Goal: Information Seeking & Learning: Learn about a topic

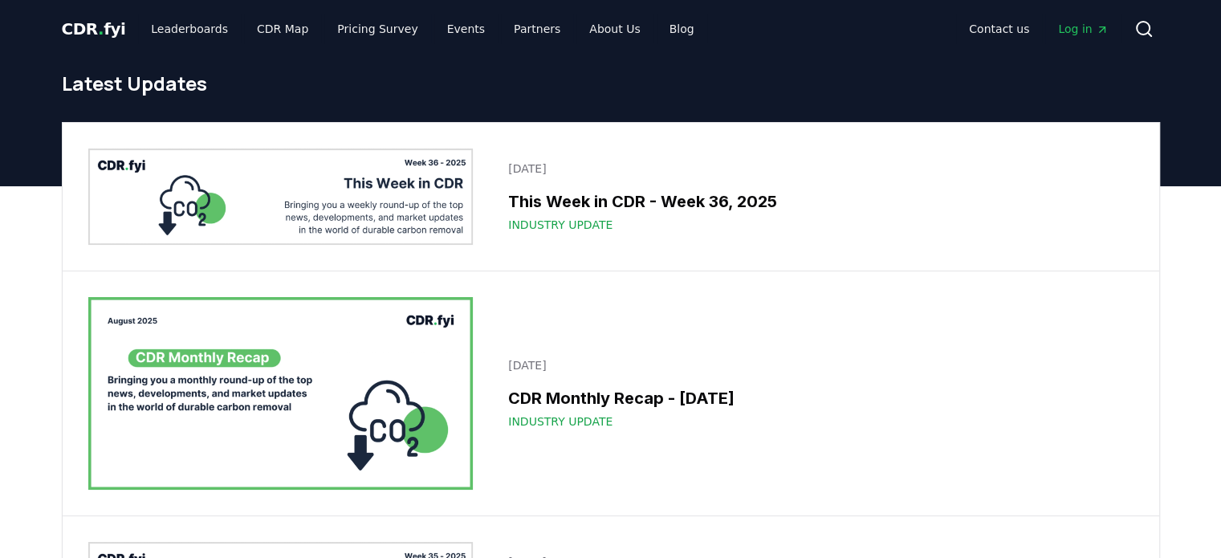
click at [590, 209] on h3 "This Week in CDR - Week 36, 2025" at bounding box center [815, 201] width 615 height 24
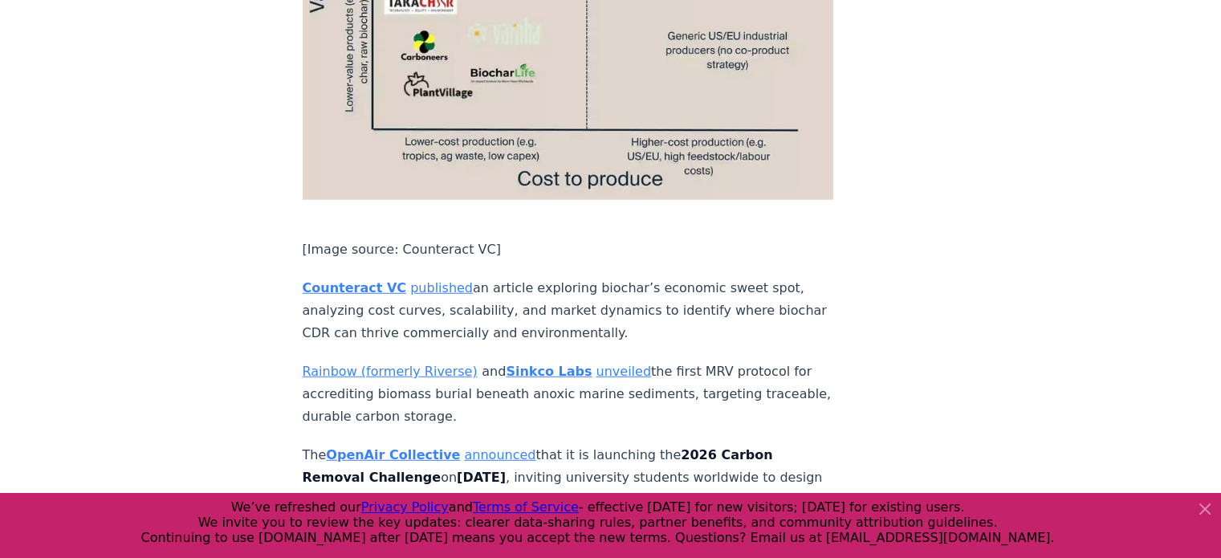
scroll to position [4800, 0]
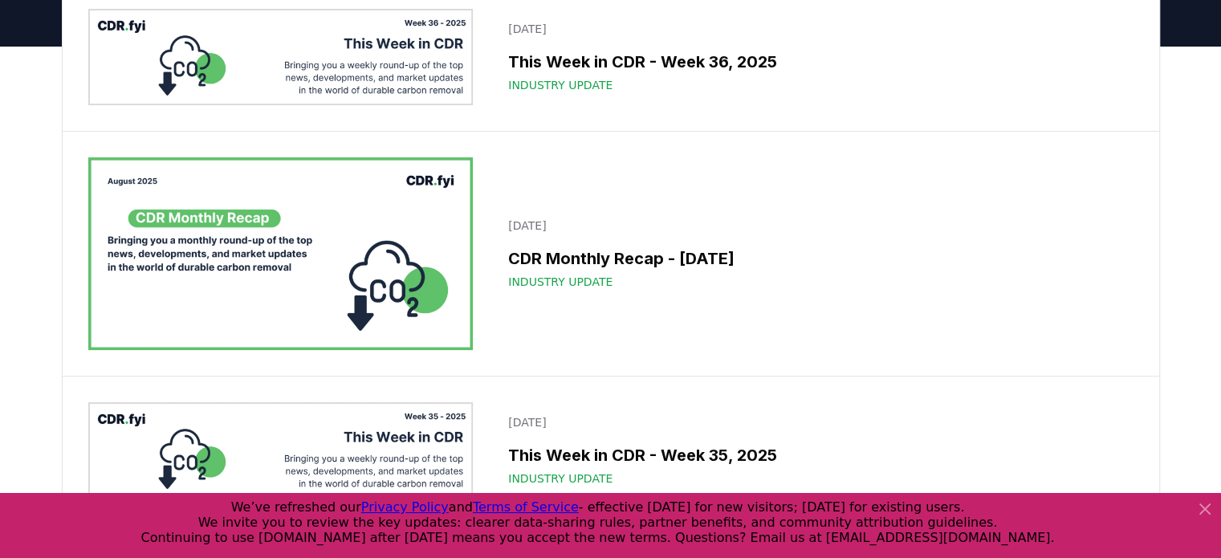
scroll to position [148, 0]
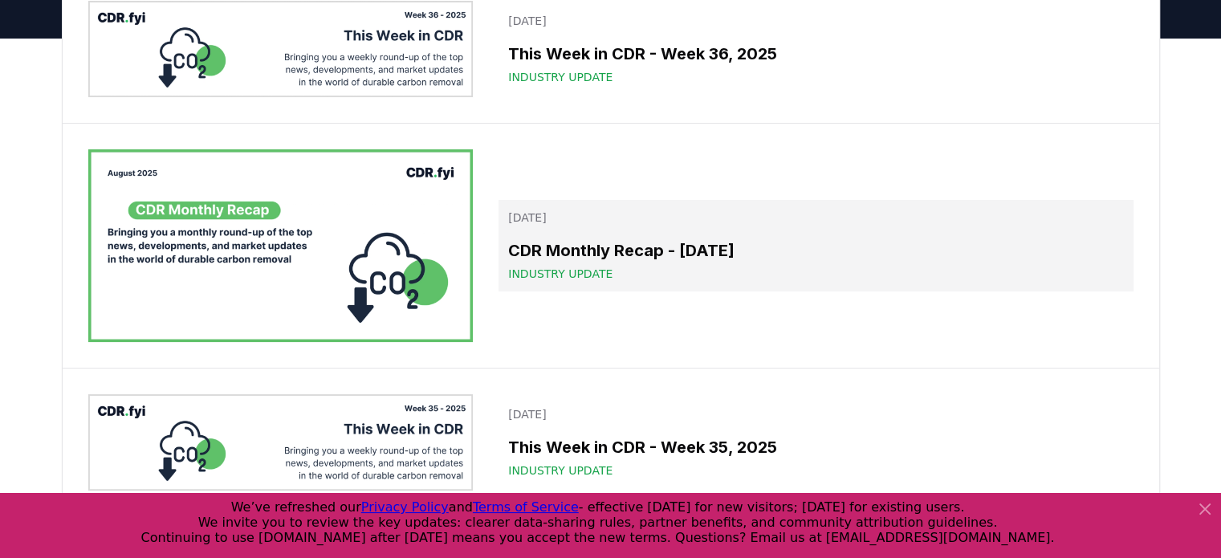
click at [585, 246] on h3 "CDR Monthly Recap - August 2025" at bounding box center [815, 250] width 615 height 24
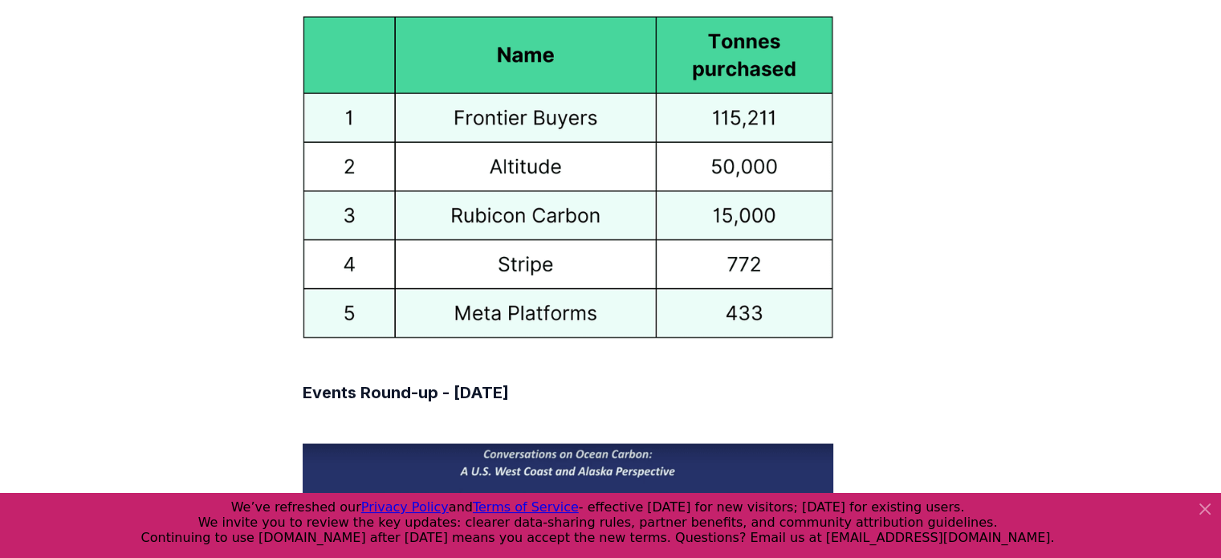
scroll to position [9238, 0]
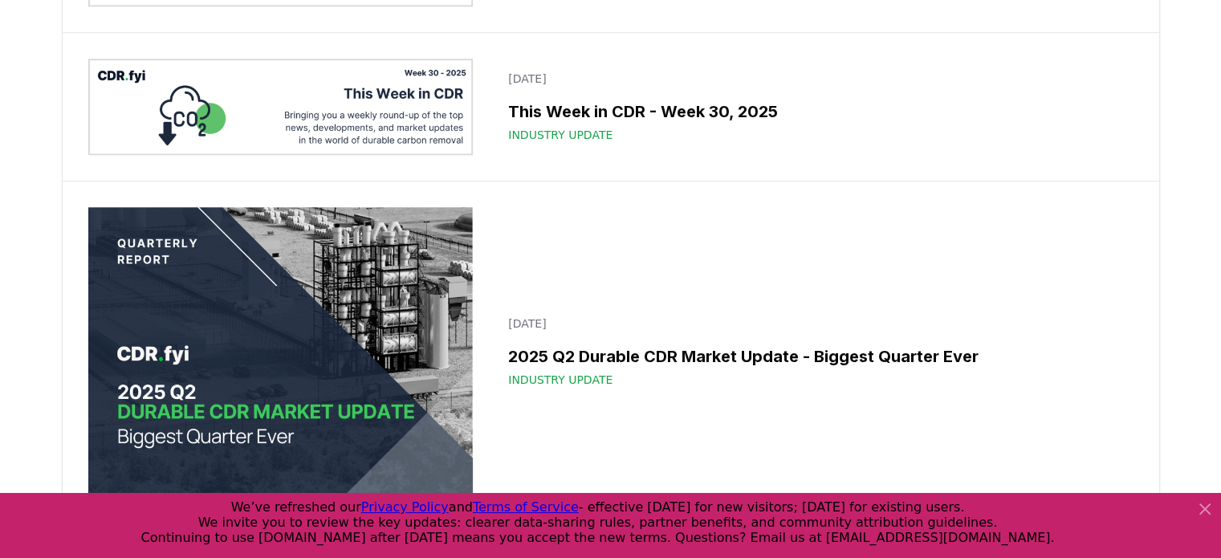
scroll to position [1625, 0]
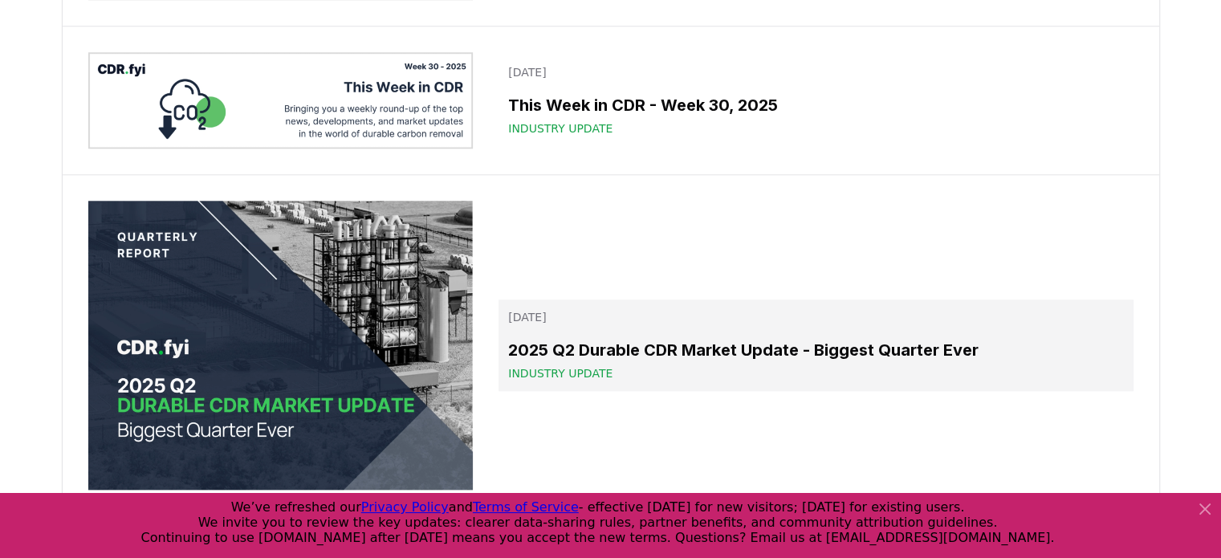
click at [601, 346] on h3 "2025 Q2 Durable CDR Market Update - Biggest Quarter Ever" at bounding box center [815, 350] width 615 height 24
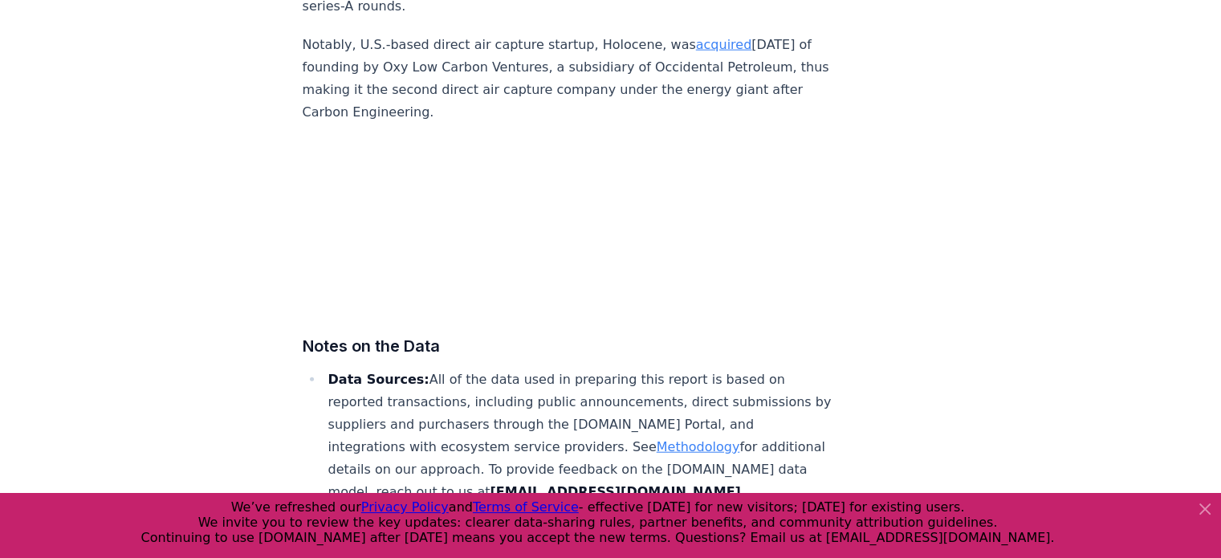
scroll to position [9972, 0]
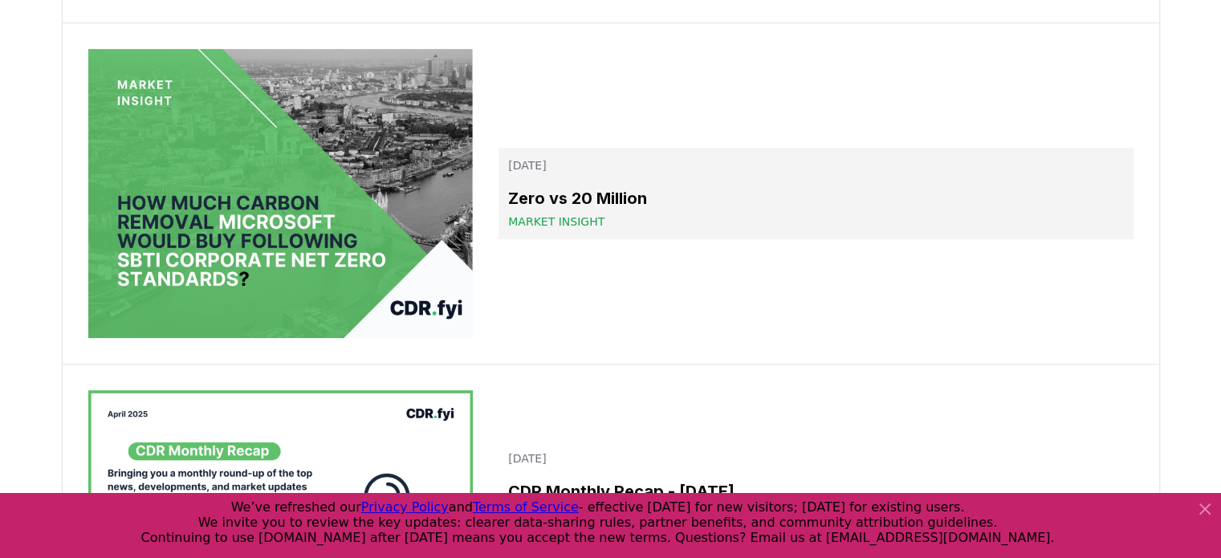
scroll to position [6744, 0]
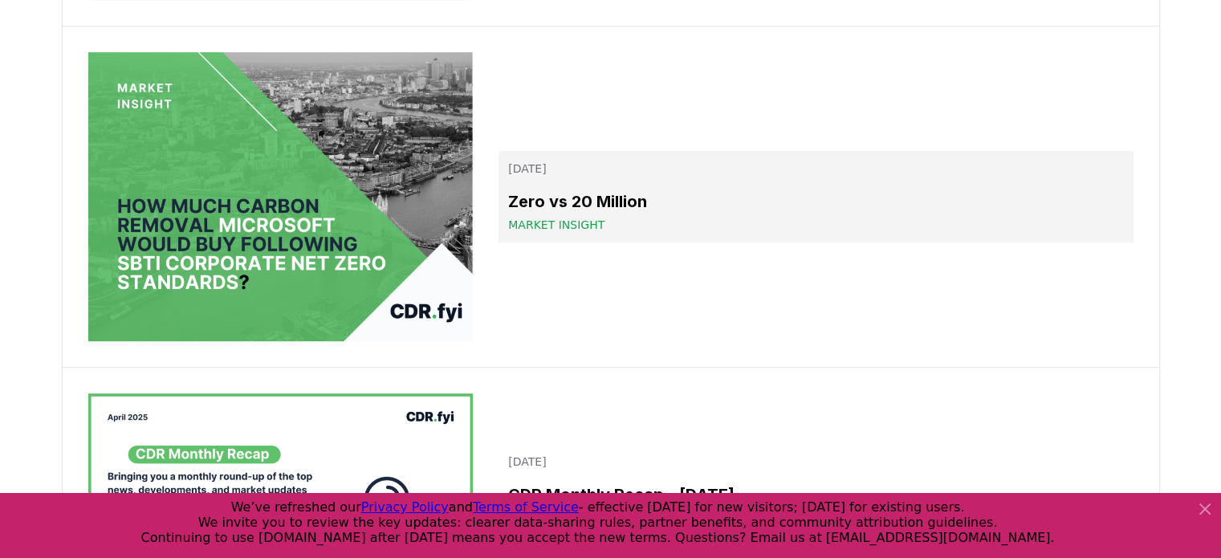
click at [560, 198] on h3 "Zero vs 20 Million" at bounding box center [815, 201] width 615 height 24
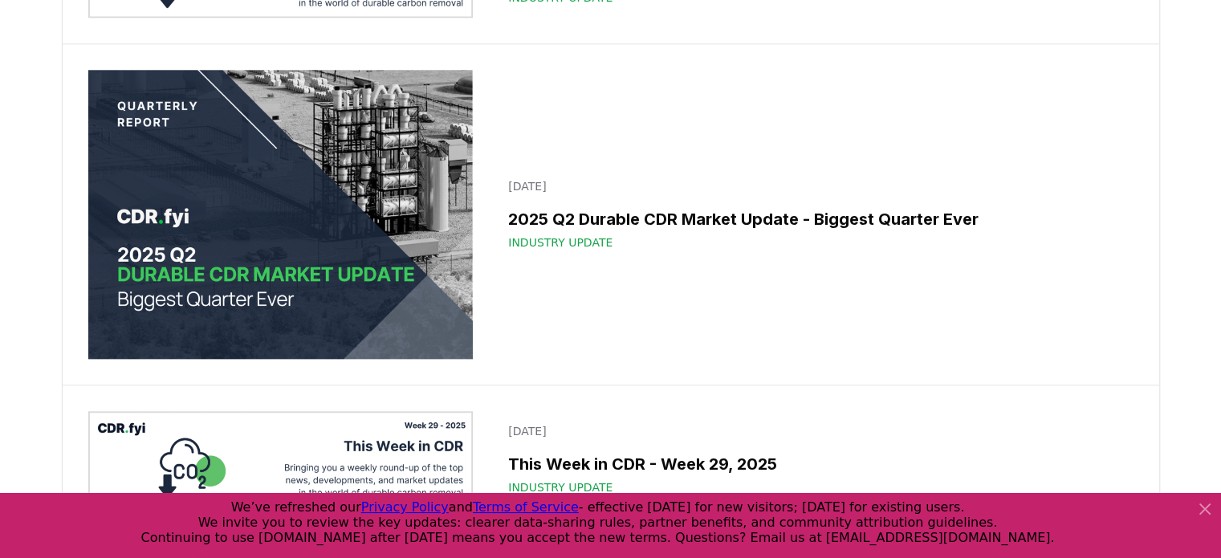
scroll to position [1754, 0]
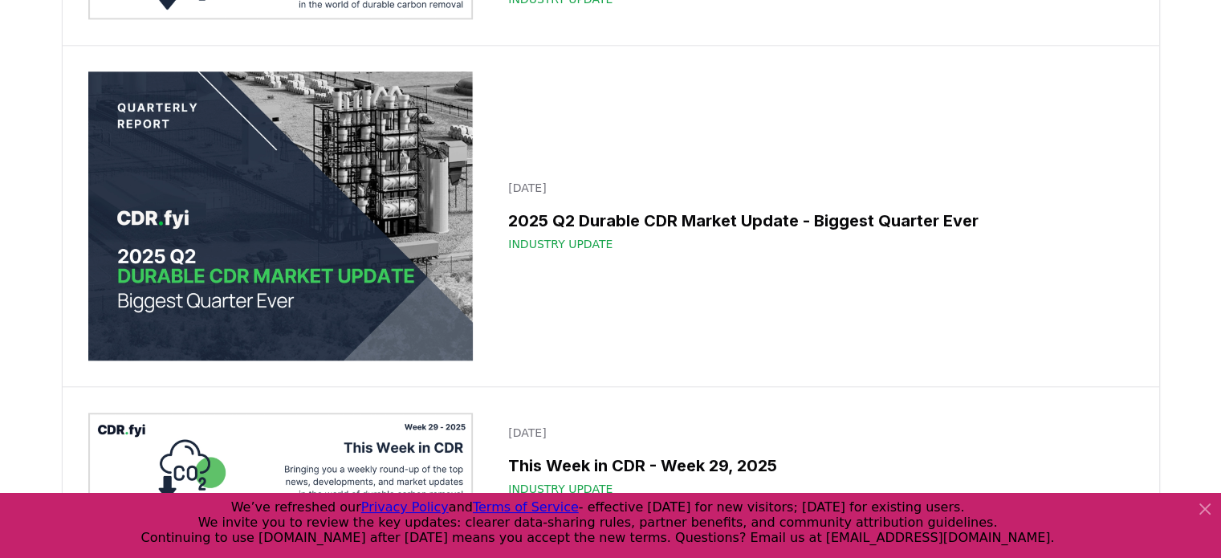
drag, startPoint x: 652, startPoint y: 267, endPoint x: 568, endPoint y: 267, distance: 84.3
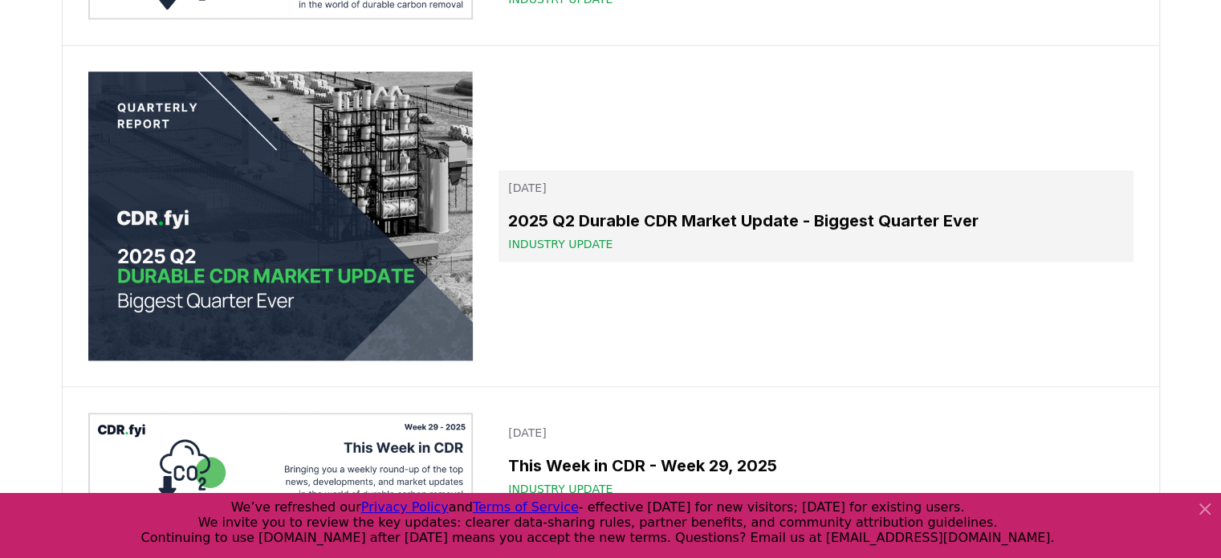
drag, startPoint x: 568, startPoint y: 267, endPoint x: 534, endPoint y: 226, distance: 53.0
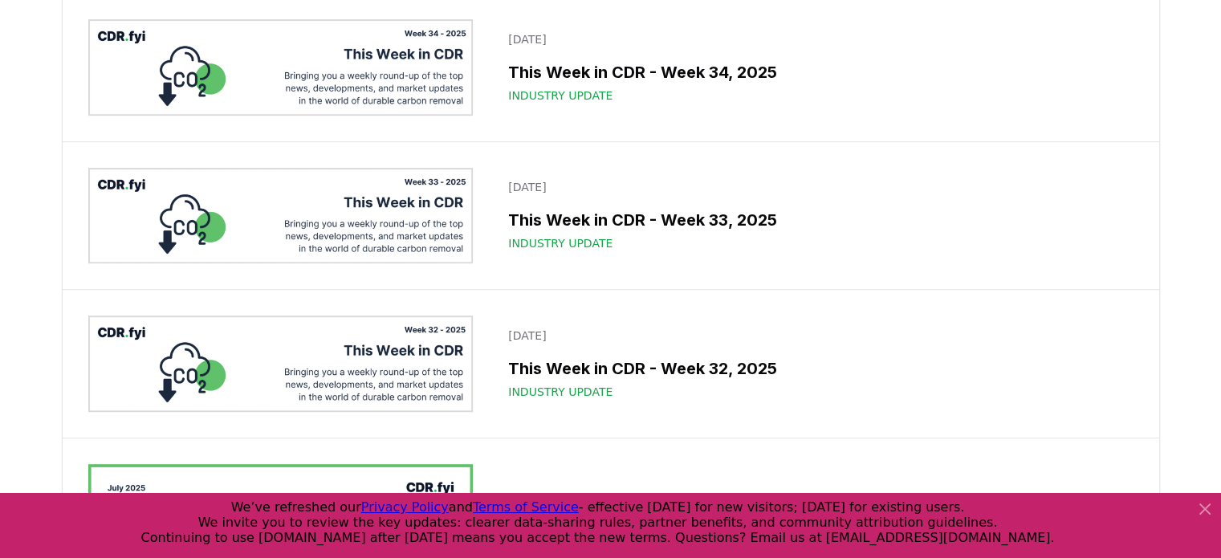
scroll to position [0, 0]
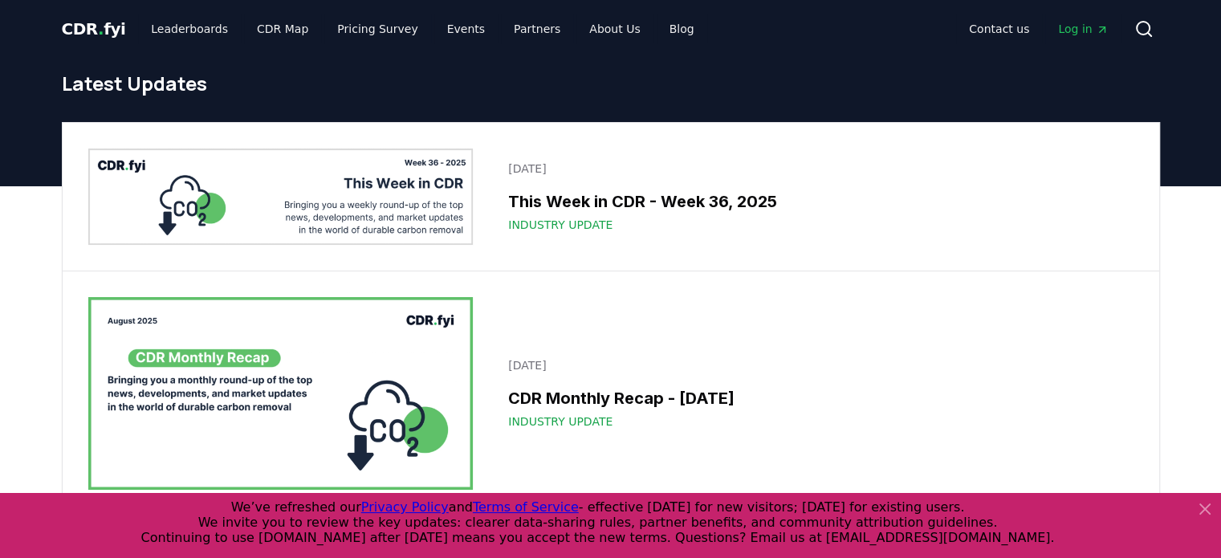
click at [1202, 508] on icon at bounding box center [1204, 508] width 19 height 19
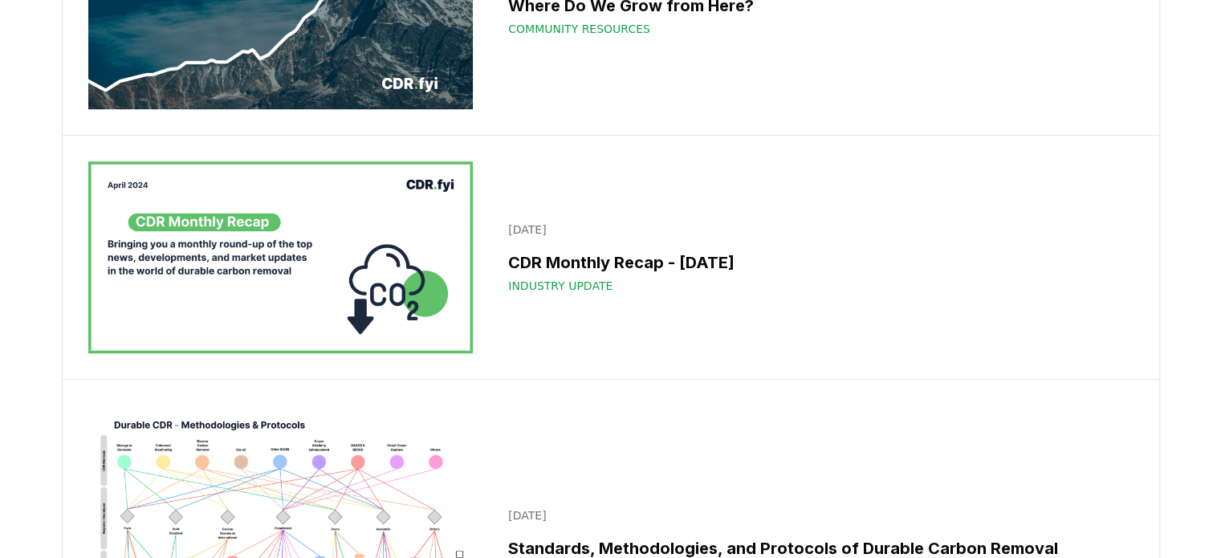
scroll to position [25302, 0]
drag, startPoint x: 669, startPoint y: 254, endPoint x: 552, endPoint y: 231, distance: 119.3
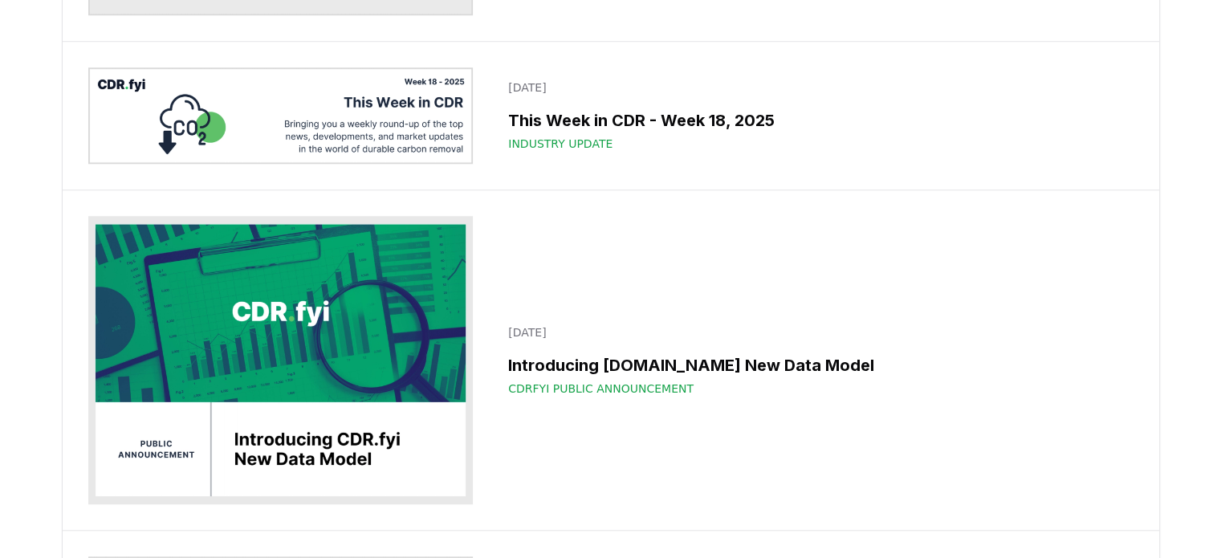
scroll to position [7462, 0]
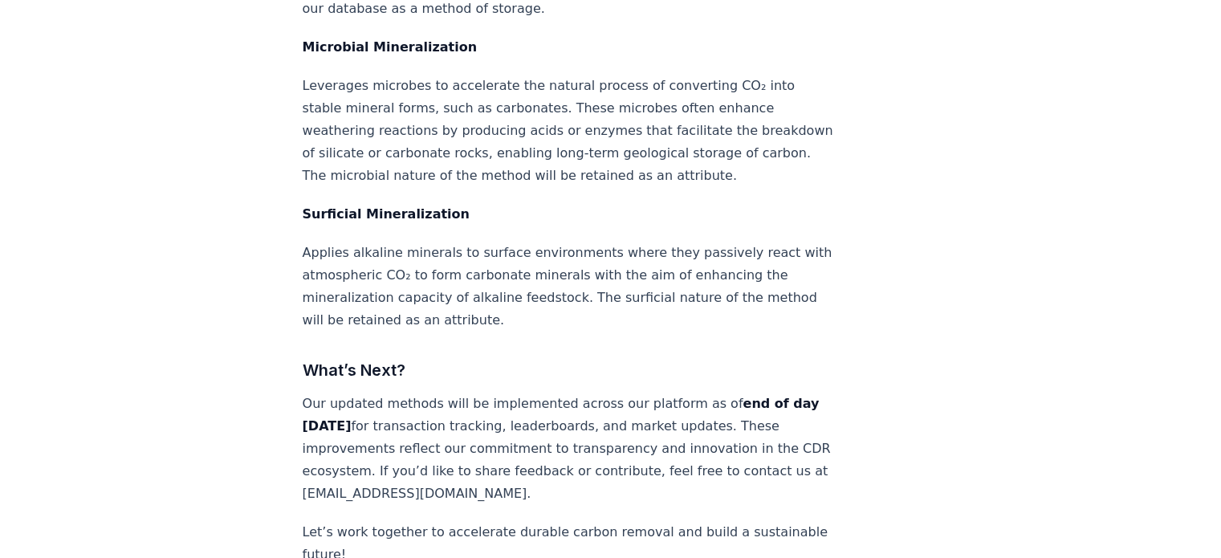
scroll to position [6065, 0]
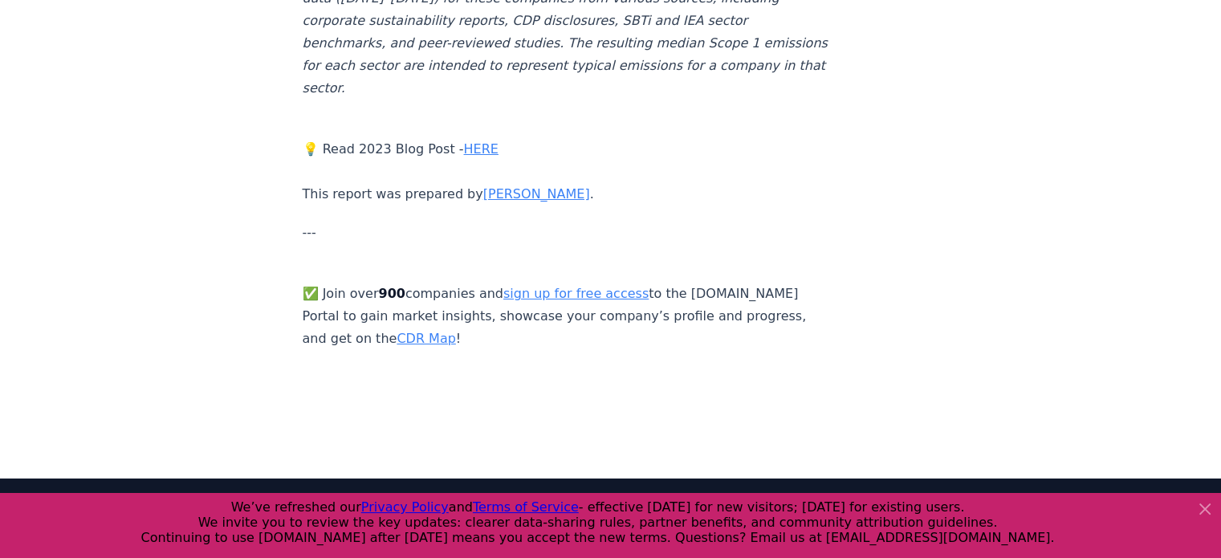
scroll to position [5819, 0]
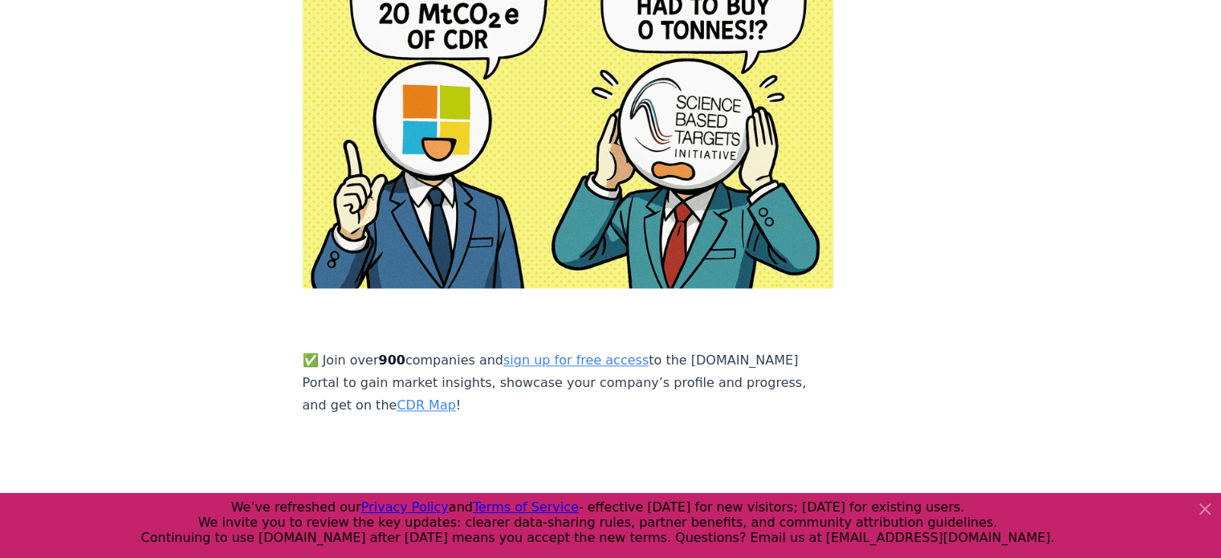
scroll to position [1954, 0]
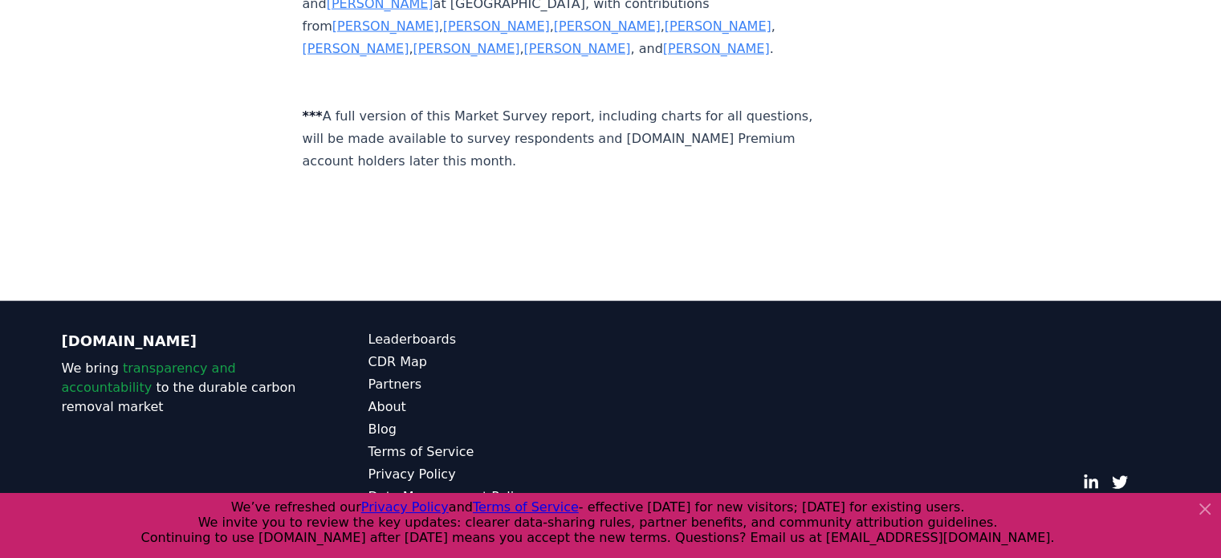
scroll to position [9922, 0]
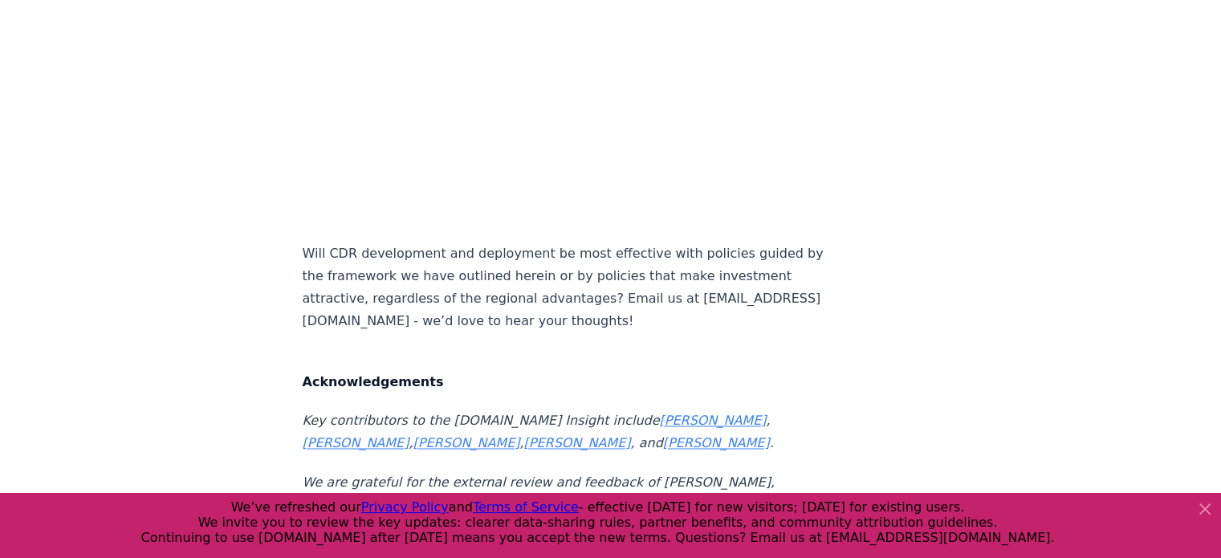
scroll to position [9066, 0]
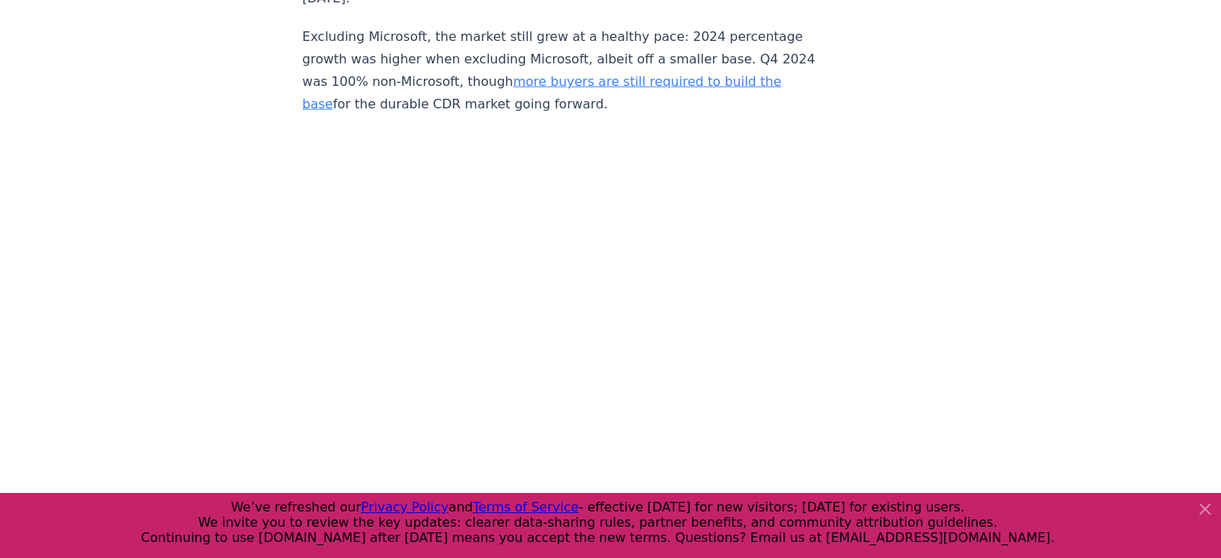
scroll to position [12173, 0]
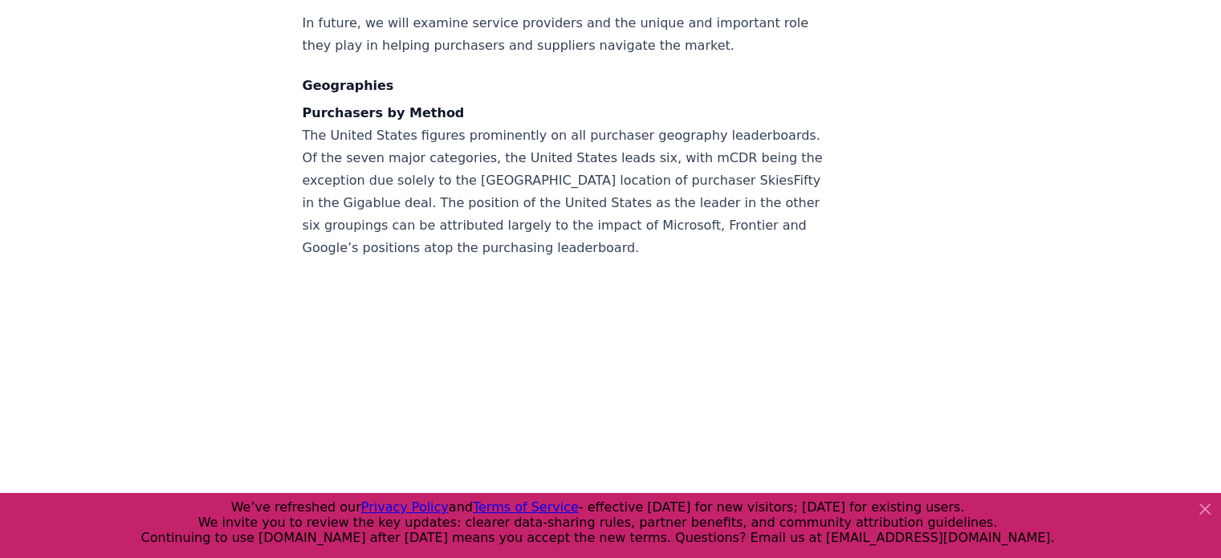
click at [1204, 510] on icon at bounding box center [1205, 509] width 10 height 10
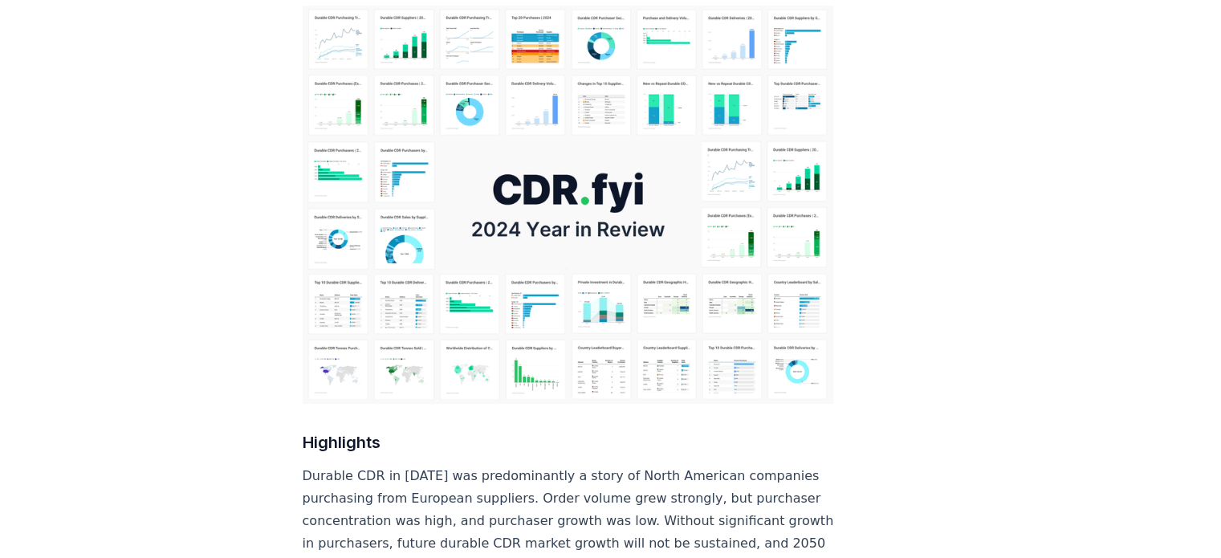
scroll to position [0, 0]
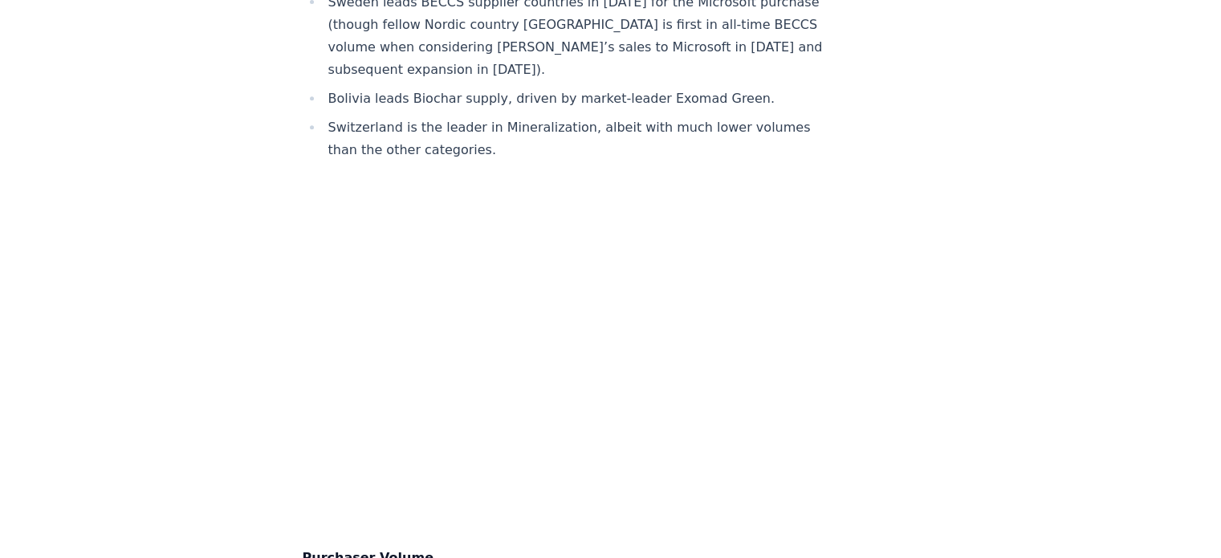
scroll to position [12954, 0]
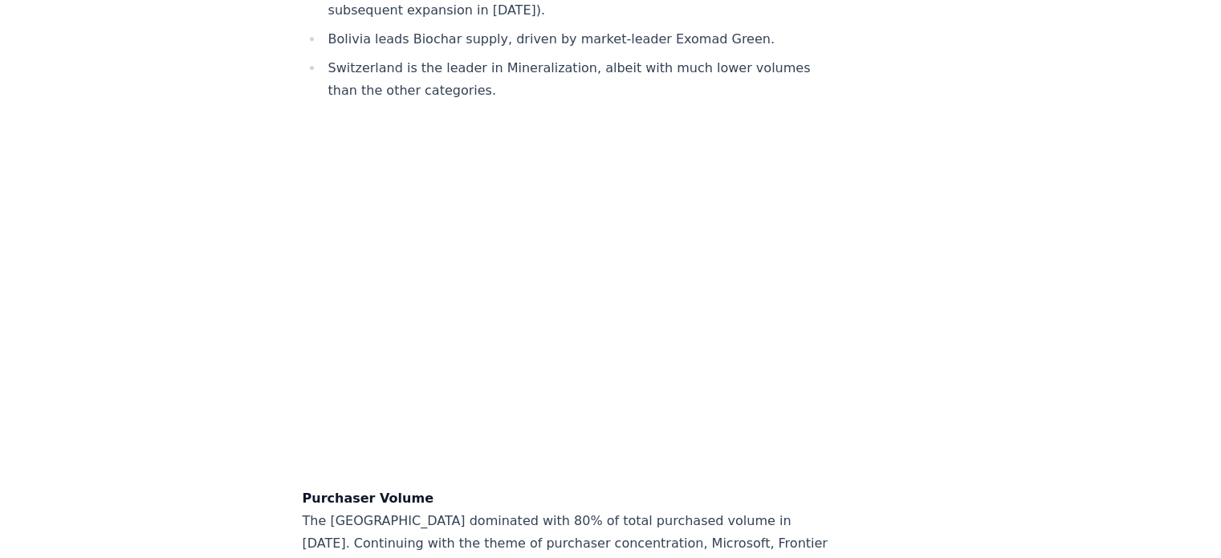
scroll to position [13001, 0]
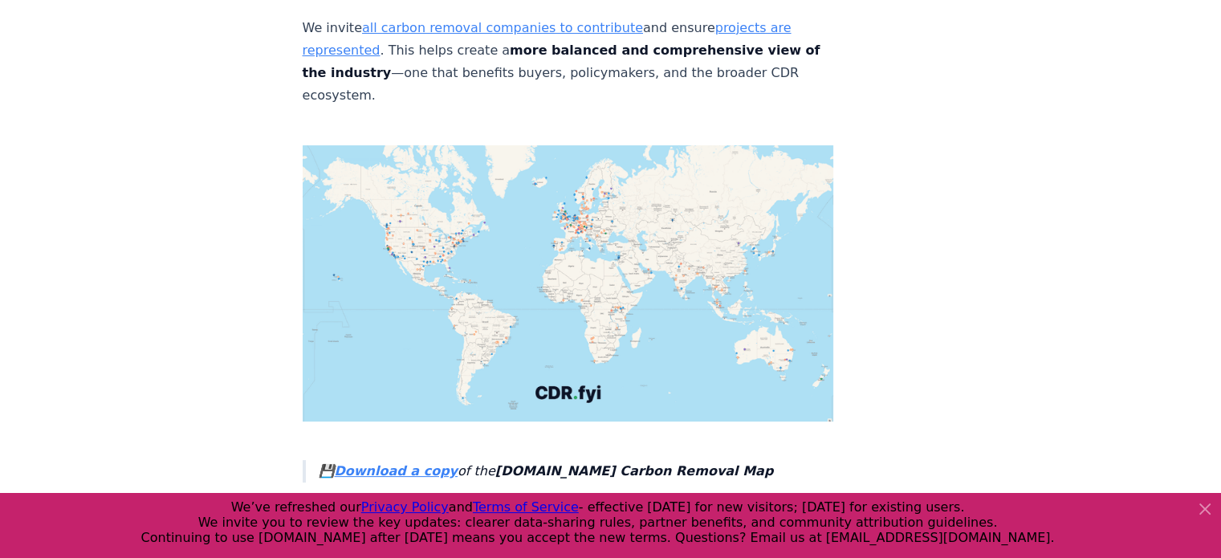
scroll to position [6486, 0]
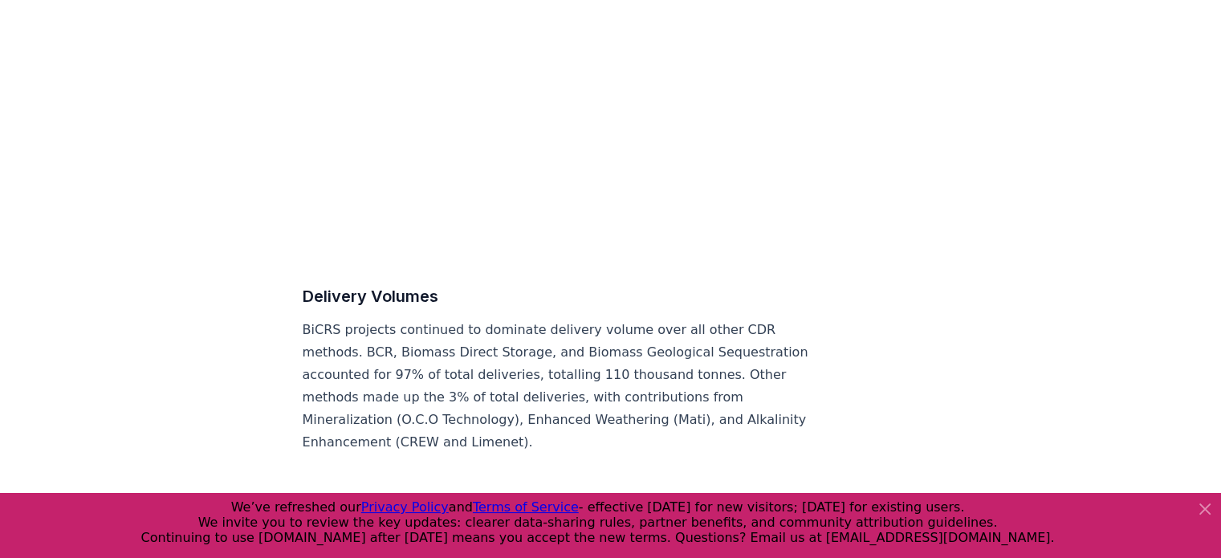
scroll to position [7627, 0]
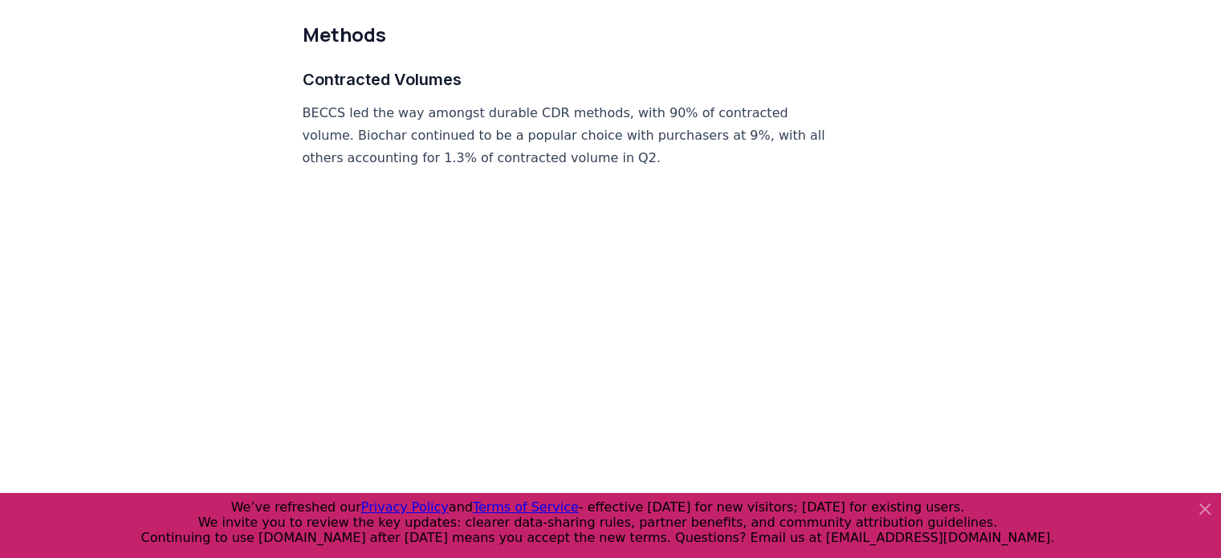
scroll to position [7524, 0]
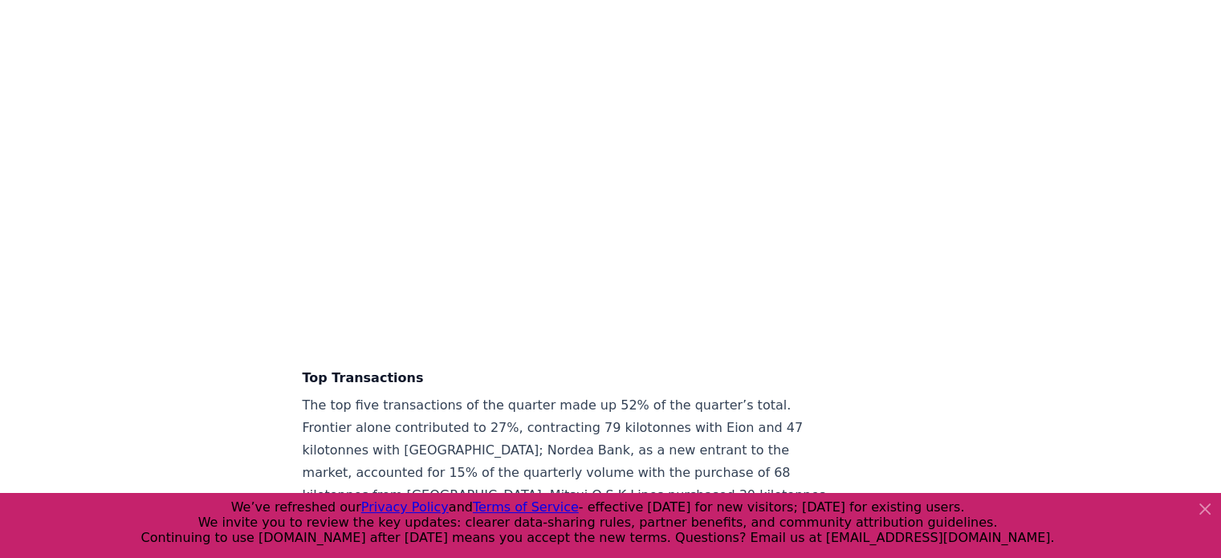
scroll to position [4136, 0]
drag, startPoint x: 744, startPoint y: 319, endPoint x: 882, endPoint y: 326, distance: 138.3
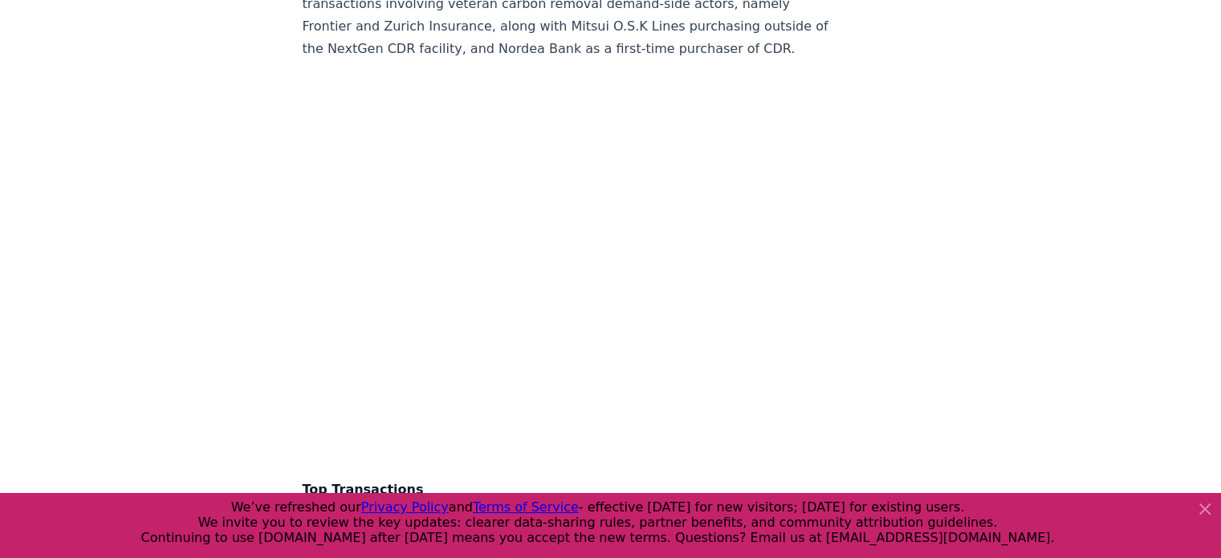
scroll to position [4022, 0]
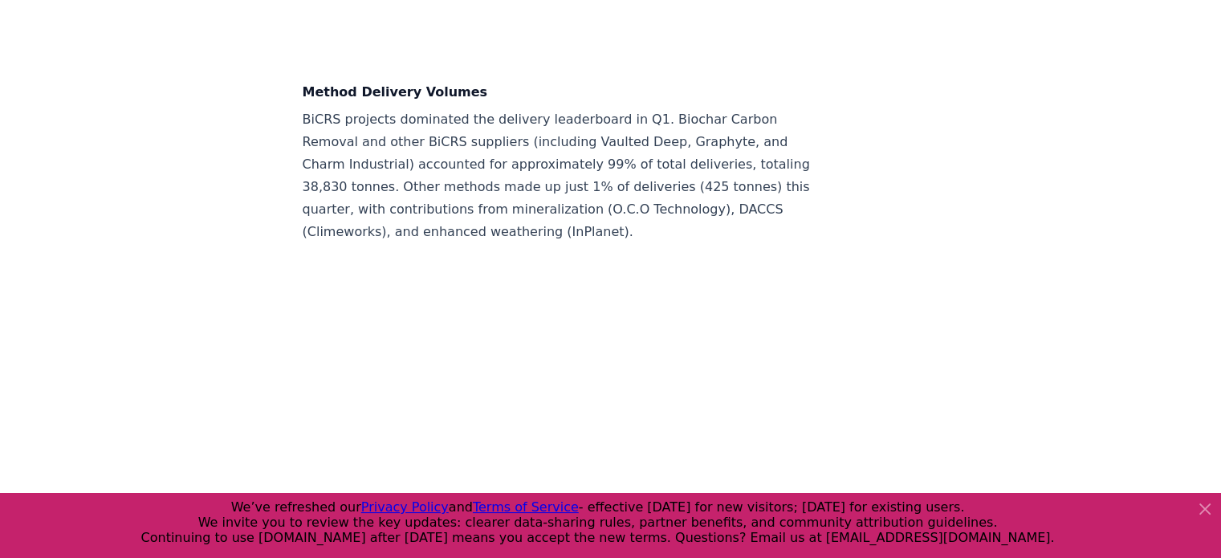
scroll to position [7658, 0]
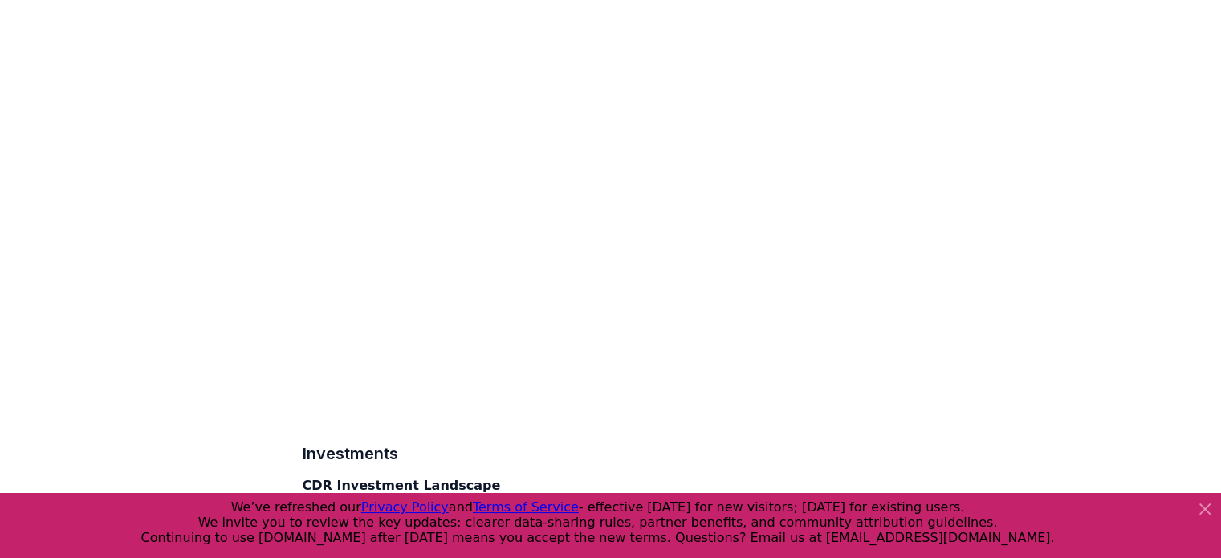
scroll to position [7892, 0]
click at [1198, 515] on icon at bounding box center [1204, 508] width 19 height 19
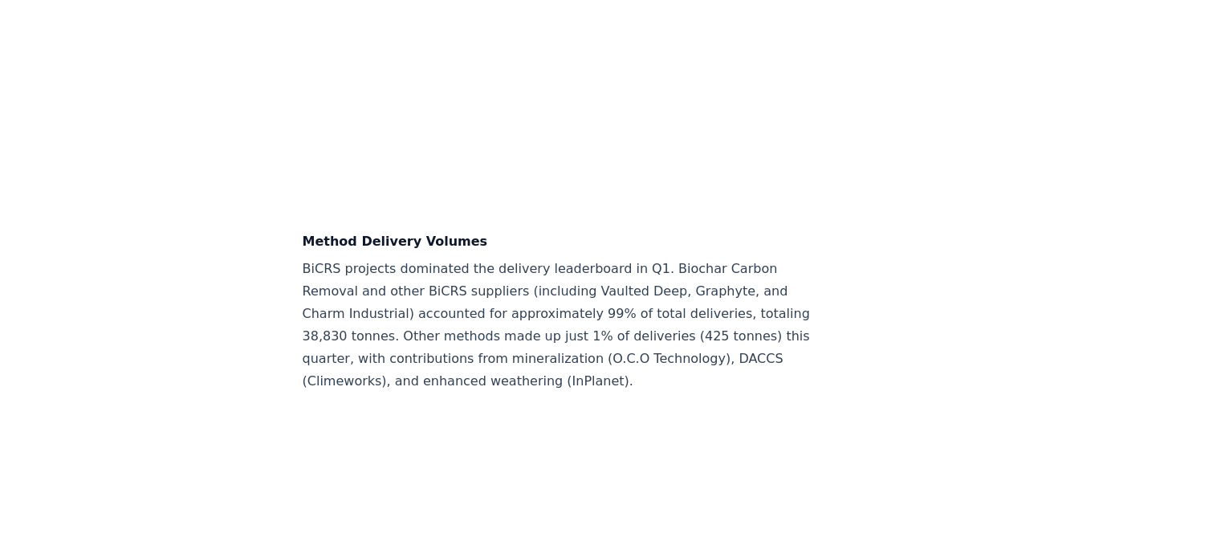
scroll to position [7449, 0]
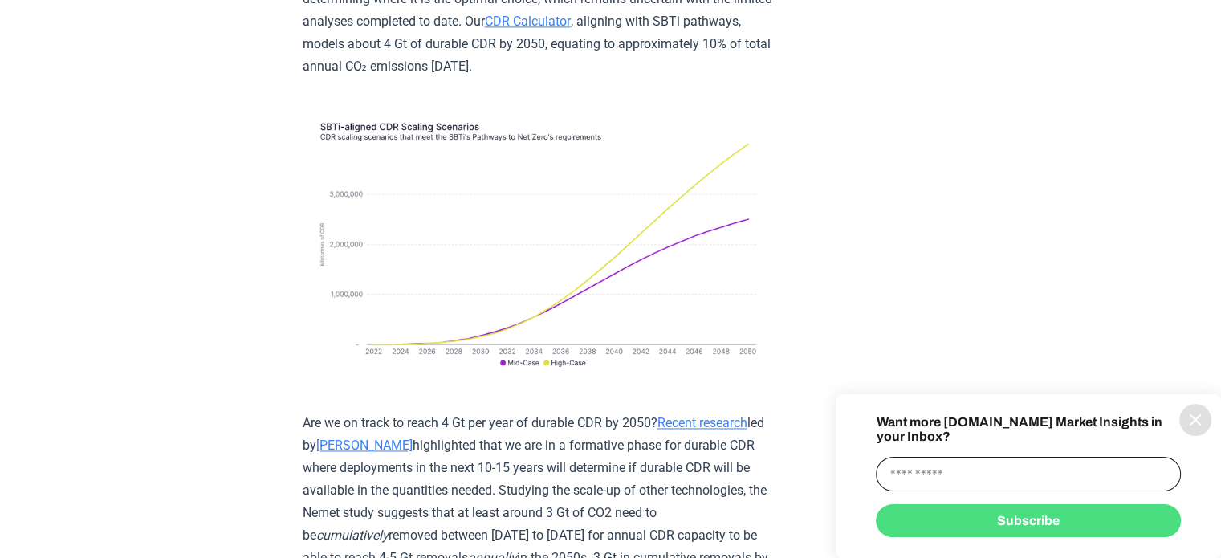
scroll to position [14521, 0]
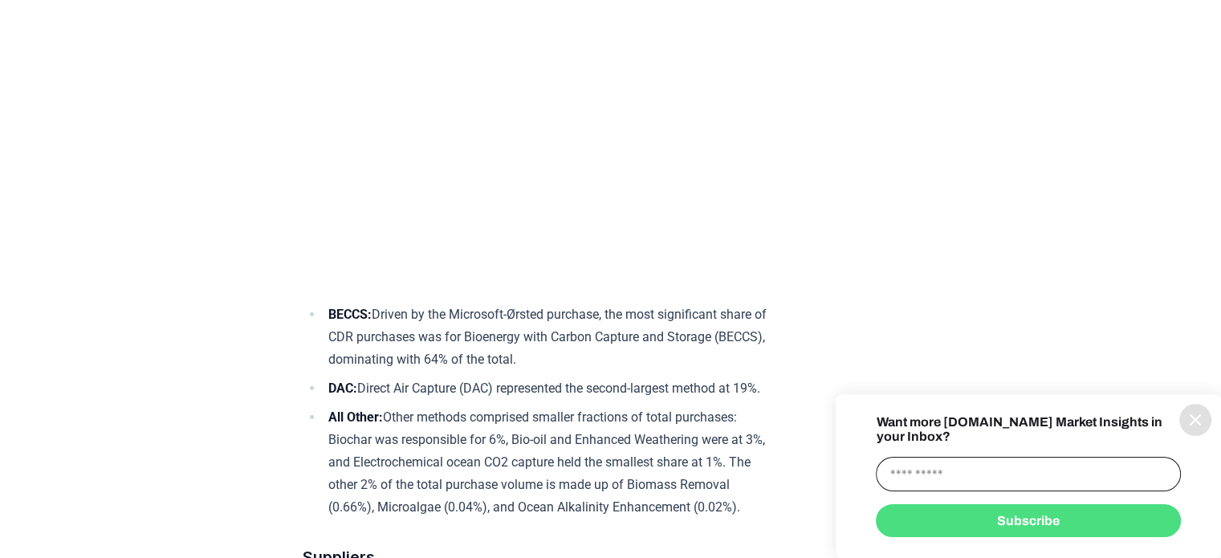
scroll to position [4566, 0]
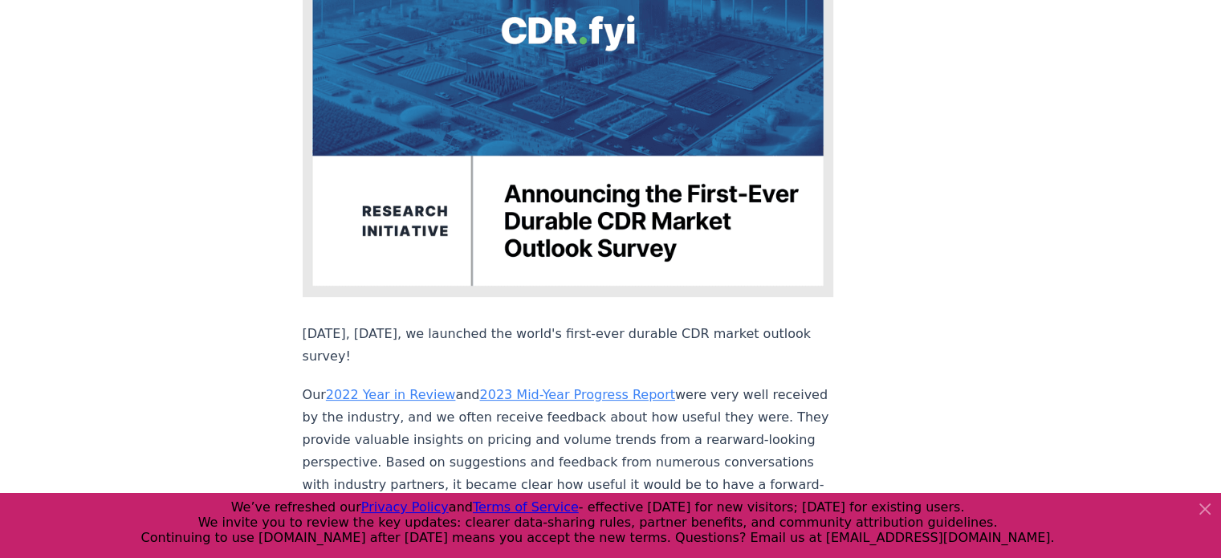
scroll to position [305, 0]
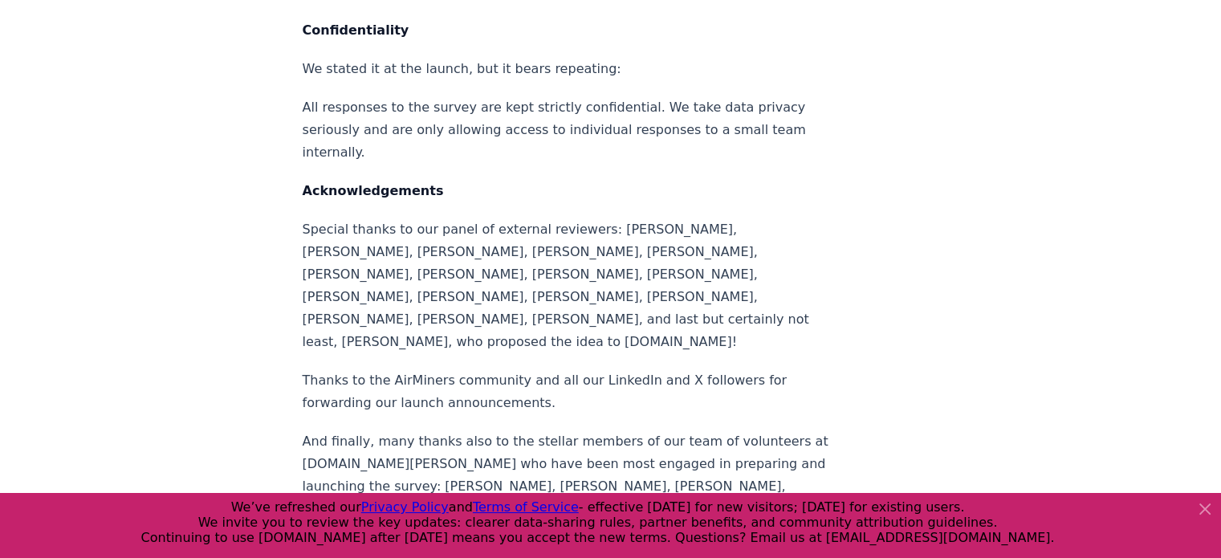
scroll to position [1394, 0]
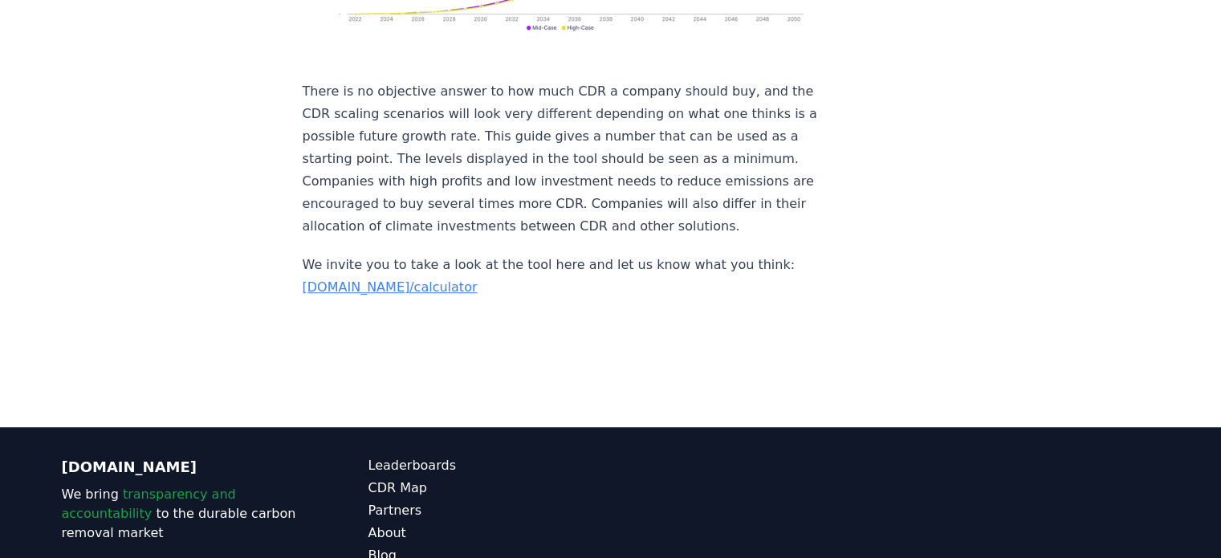
scroll to position [1125, 0]
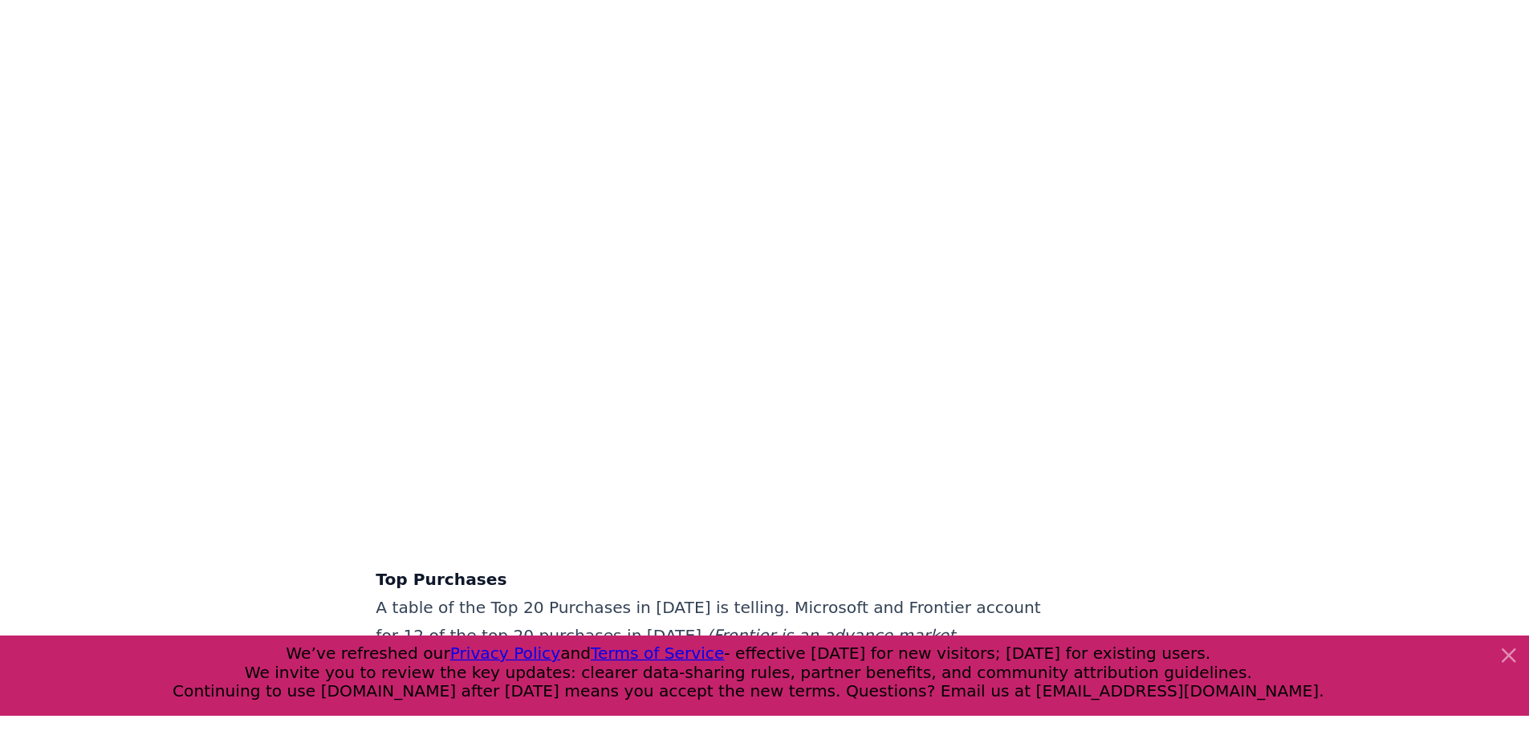
scroll to position [3824, 0]
